Goal: Task Accomplishment & Management: Manage account settings

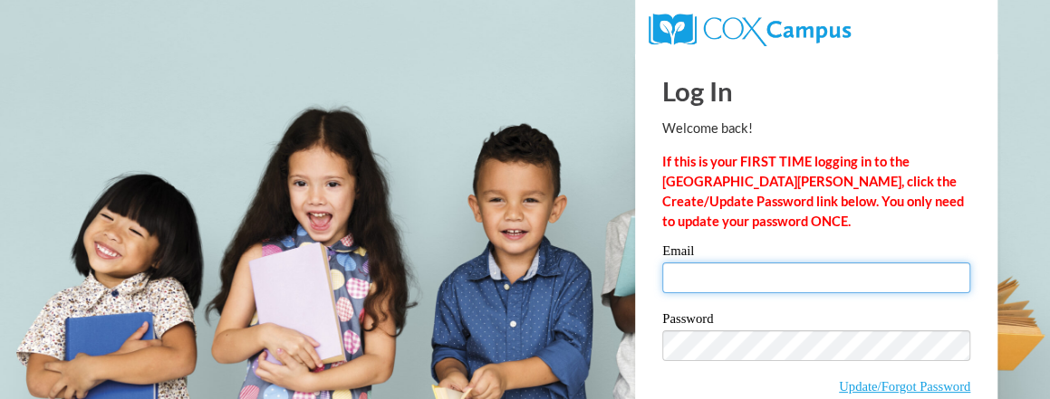
click at [717, 280] on input "Email" at bounding box center [816, 278] width 308 height 31
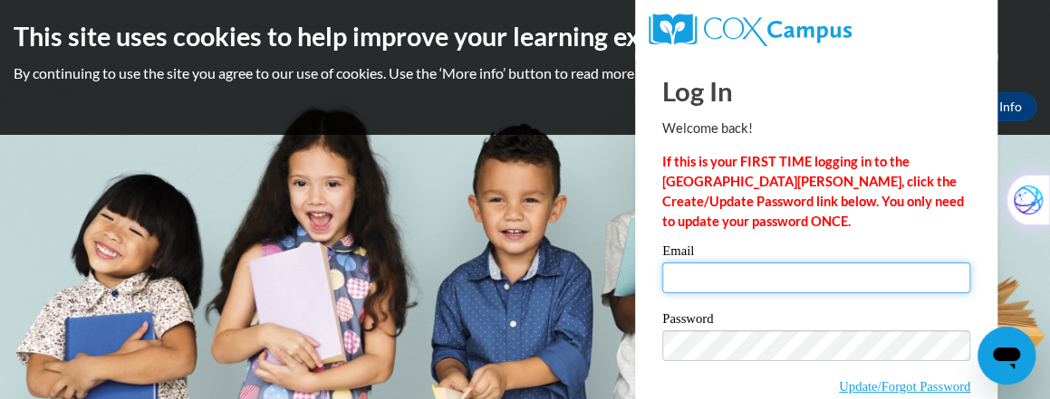
type input "[PERSON_NAME][EMAIL_ADDRESS][PERSON_NAME][PERSON_NAME][DOMAIN_NAME]"
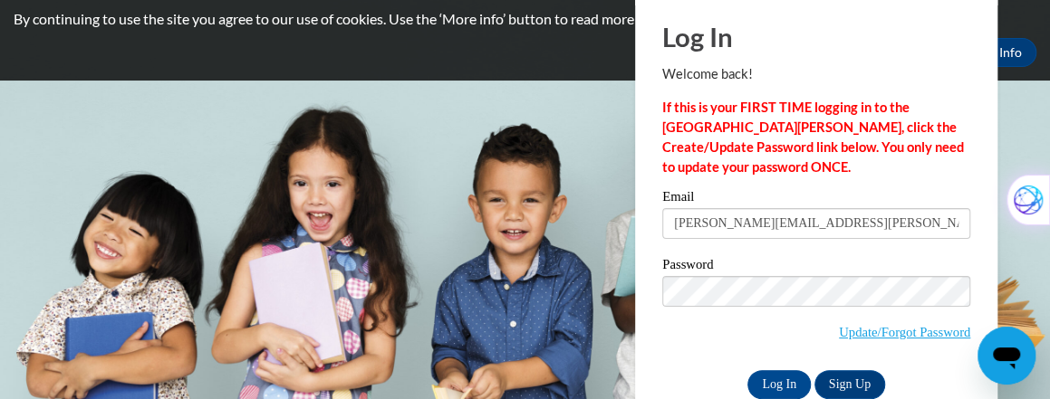
scroll to position [93, 0]
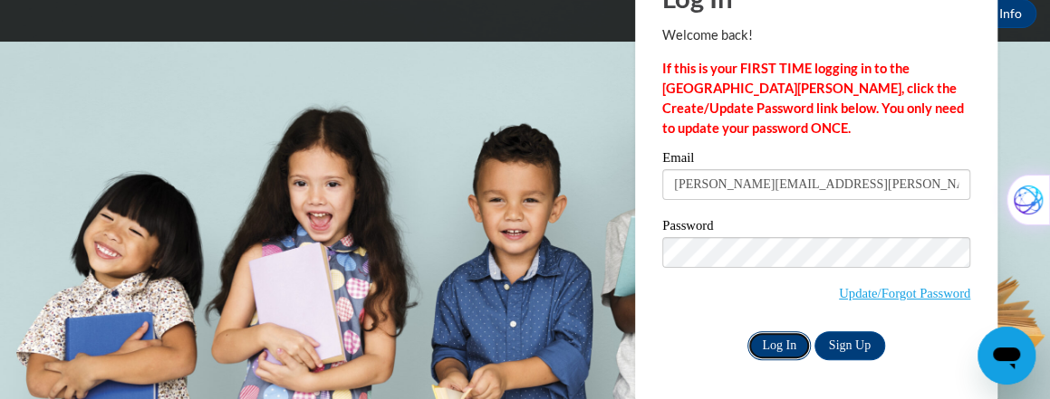
click at [776, 345] on input "Log In" at bounding box center [778, 346] width 63 height 29
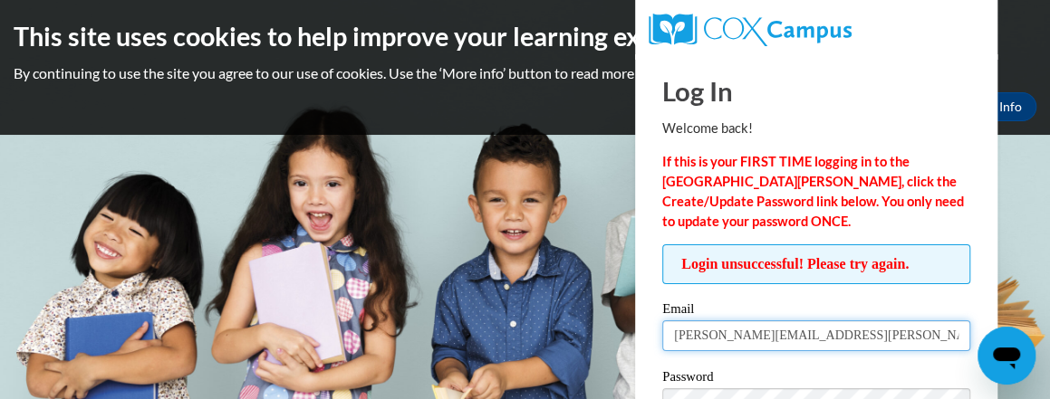
click at [755, 329] on input "[PERSON_NAME][EMAIL_ADDRESS][PERSON_NAME][PERSON_NAME][DOMAIN_NAME]" at bounding box center [816, 336] width 308 height 31
type input "[EMAIL_ADDRESS][DOMAIN_NAME]"
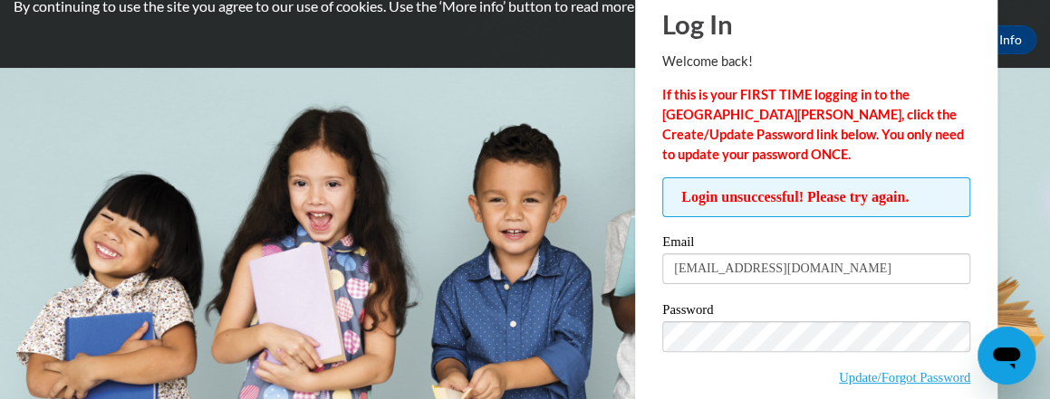
scroll to position [150, 0]
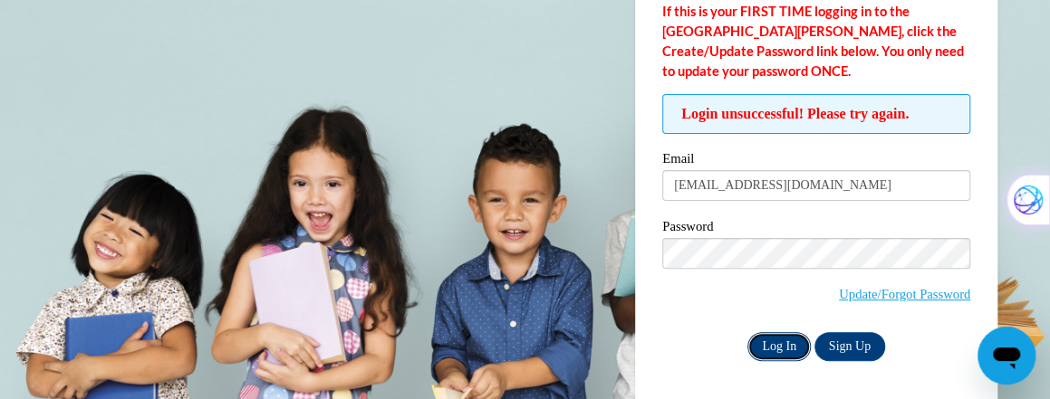
click at [784, 346] on input "Log In" at bounding box center [778, 346] width 63 height 29
